Goal: Task Accomplishment & Management: Manage account settings

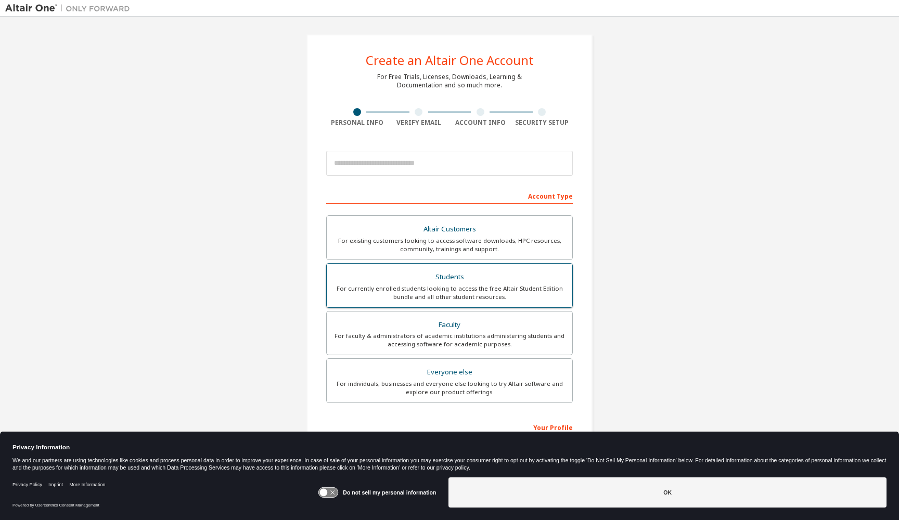
click at [490, 289] on div "For currently enrolled students looking to access the free Altair Student Editi…" at bounding box center [449, 292] width 233 height 17
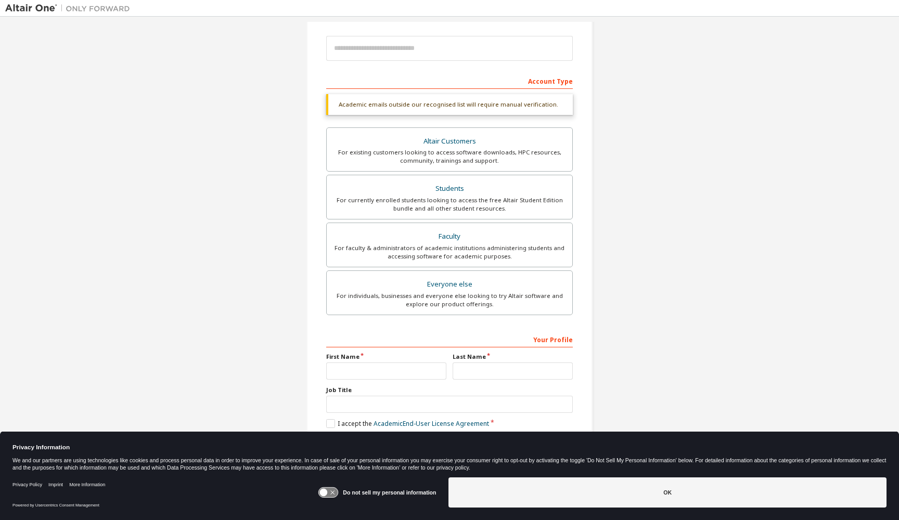
scroll to position [118, 0]
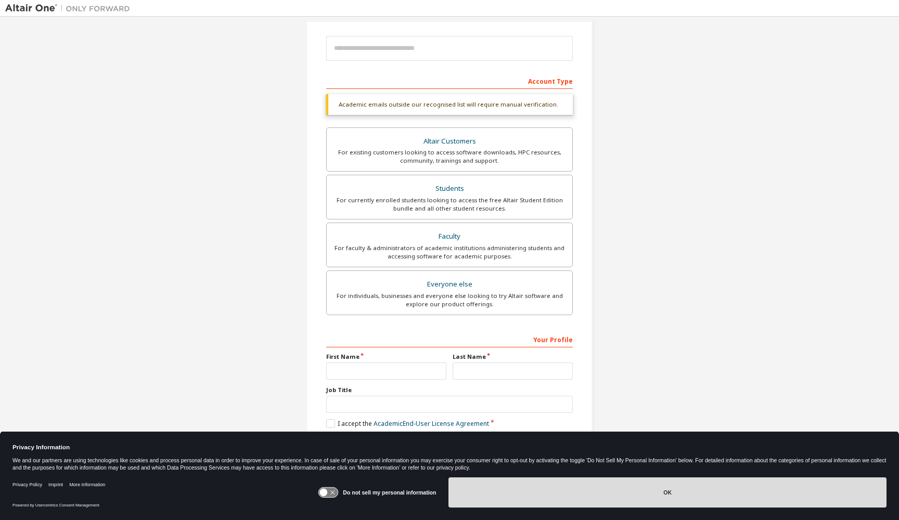
click at [666, 484] on button "OK" at bounding box center [667, 492] width 438 height 30
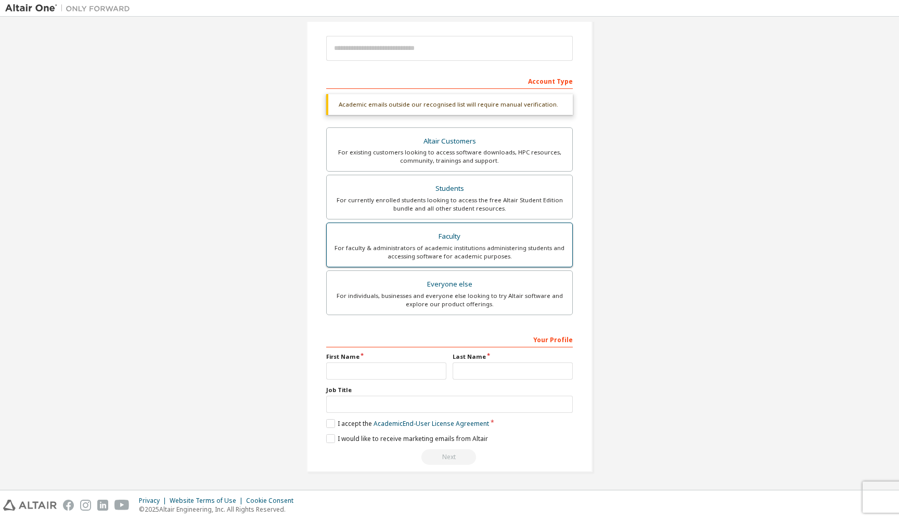
click at [459, 244] on div "For faculty & administrators of academic institutions administering students an…" at bounding box center [449, 252] width 233 height 17
click at [456, 197] on div "For currently enrolled students looking to access the free Altair Student Editi…" at bounding box center [449, 204] width 233 height 17
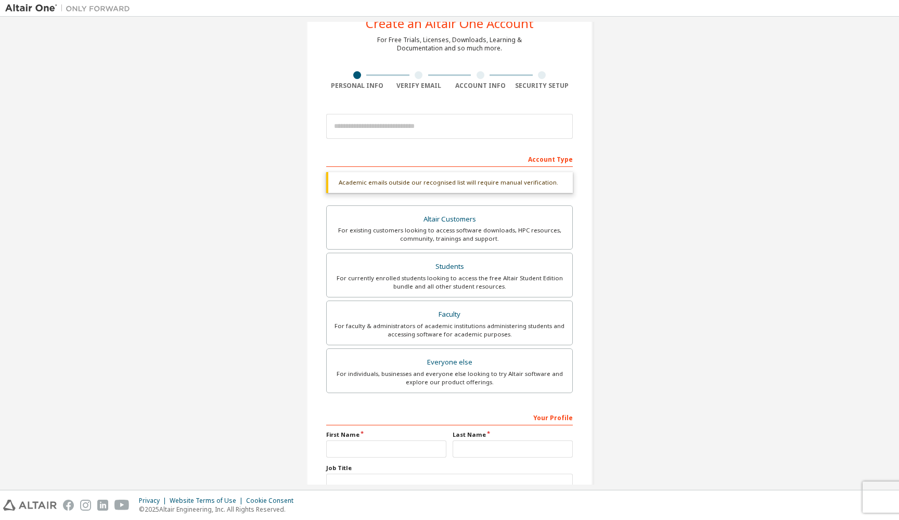
scroll to position [37, 0]
click at [462, 130] on input "**********" at bounding box center [449, 125] width 247 height 25
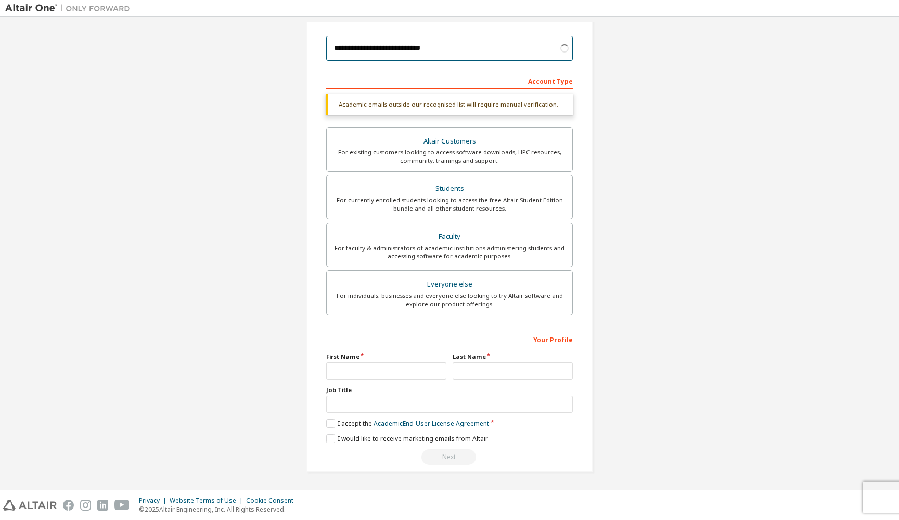
scroll to position [118, 0]
type input "**********"
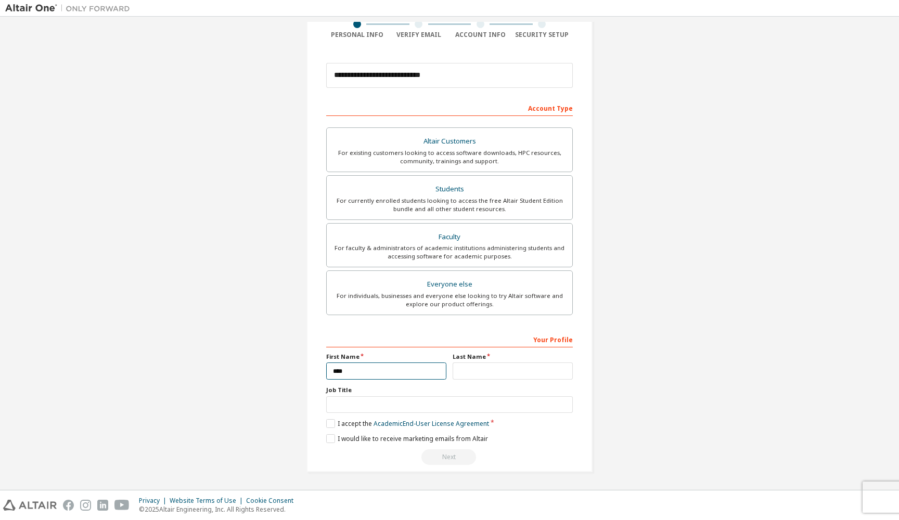
scroll to position [91, 0]
type input "******"
type input "**********"
click at [328, 421] on label "I accept the Academic End-User License Agreement" at bounding box center [407, 423] width 163 height 9
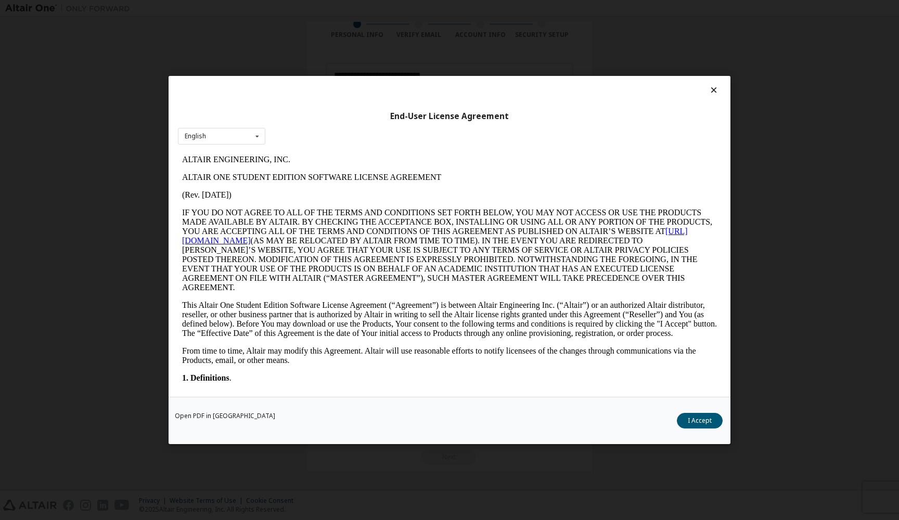
scroll to position [0, 0]
click at [706, 415] on button "I Accept" at bounding box center [700, 421] width 46 height 16
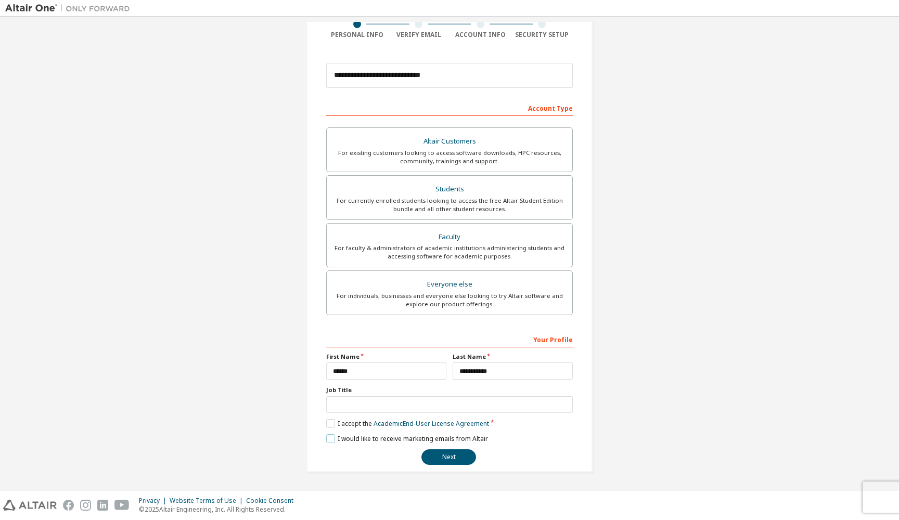
click at [331, 441] on label "I would like to receive marketing emails from Altair" at bounding box center [407, 438] width 162 height 9
click at [328, 441] on label "I would like to receive marketing emails from Altair" at bounding box center [407, 438] width 162 height 9
click at [458, 461] on button "Next" at bounding box center [448, 457] width 55 height 16
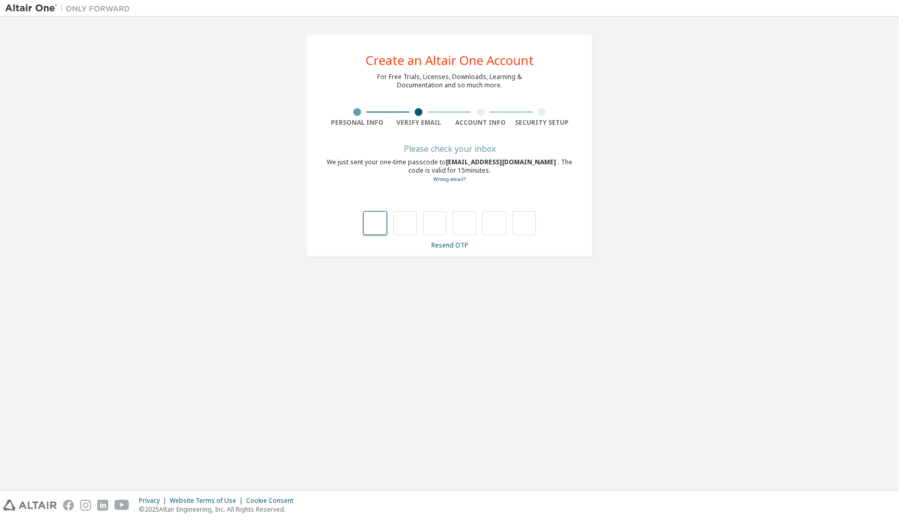
type input "*"
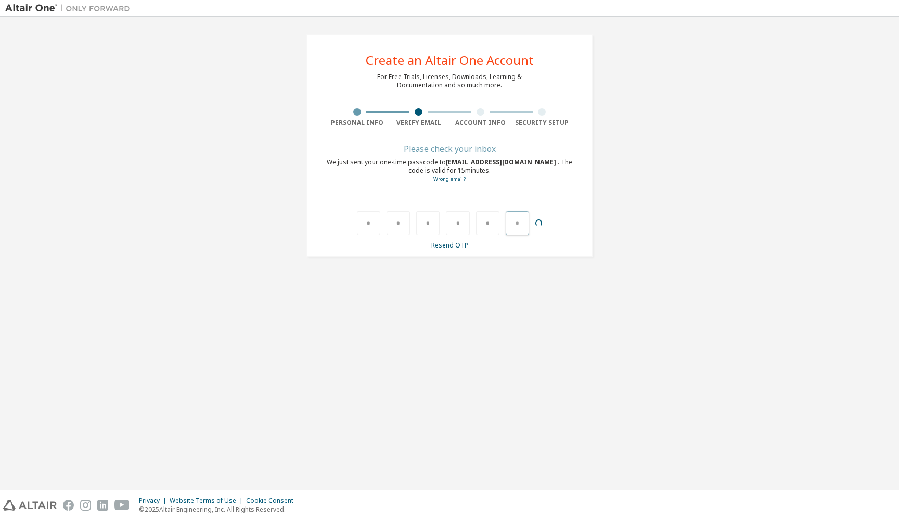
type input "*"
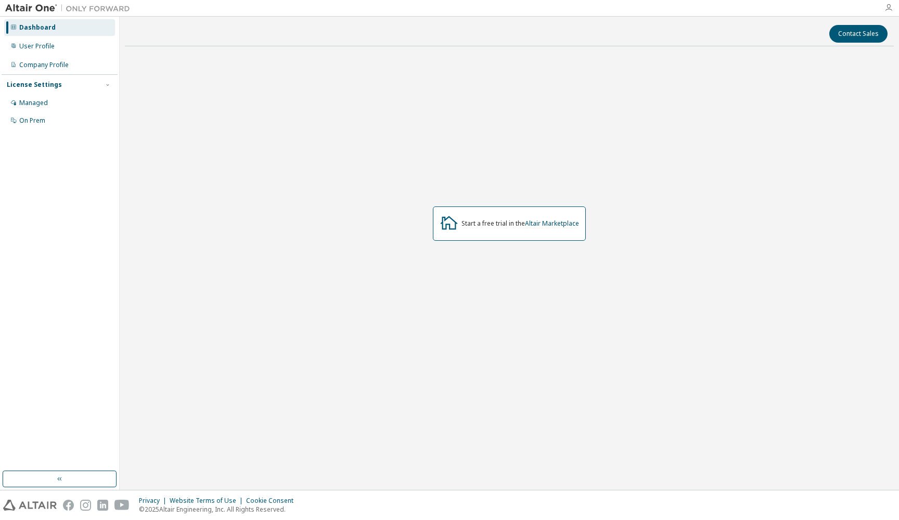
click at [887, 11] on icon "button" at bounding box center [888, 8] width 8 height 8
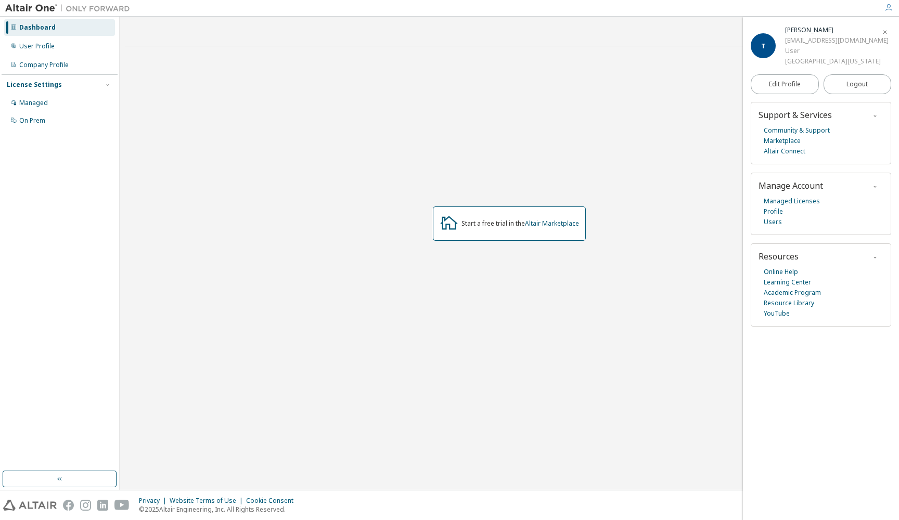
click at [887, 10] on icon "button" at bounding box center [888, 8] width 8 height 8
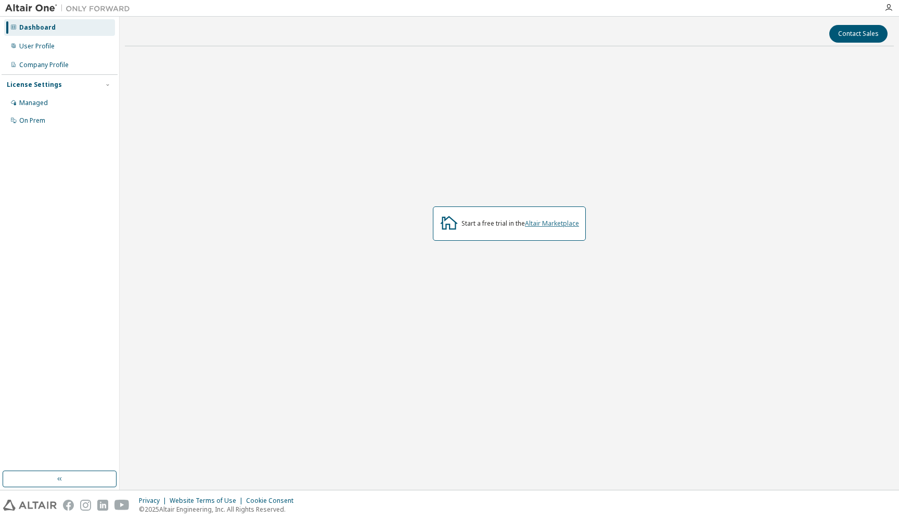
click at [542, 224] on link "Altair Marketplace" at bounding box center [552, 223] width 54 height 9
